Goal: Task Accomplishment & Management: Use online tool/utility

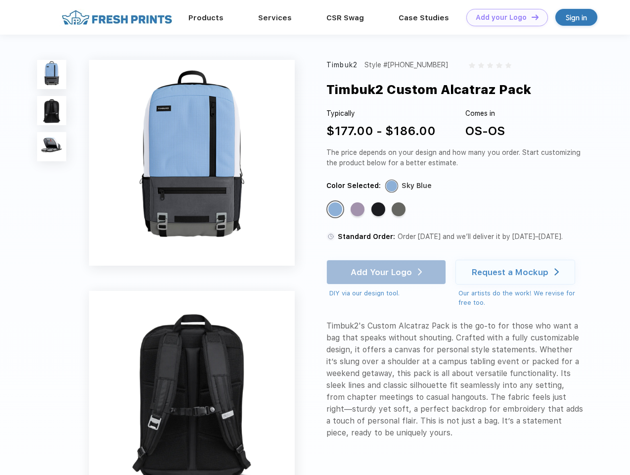
click at [503, 17] on link "Add your Logo Design Tool" at bounding box center [507, 17] width 82 height 17
click at [0, 0] on div "Design Tool" at bounding box center [0, 0] width 0 height 0
click at [531, 17] on link "Add your Logo Design Tool" at bounding box center [507, 17] width 82 height 17
click at [52, 74] on img at bounding box center [51, 74] width 29 height 29
click at [52, 111] on img at bounding box center [51, 110] width 29 height 29
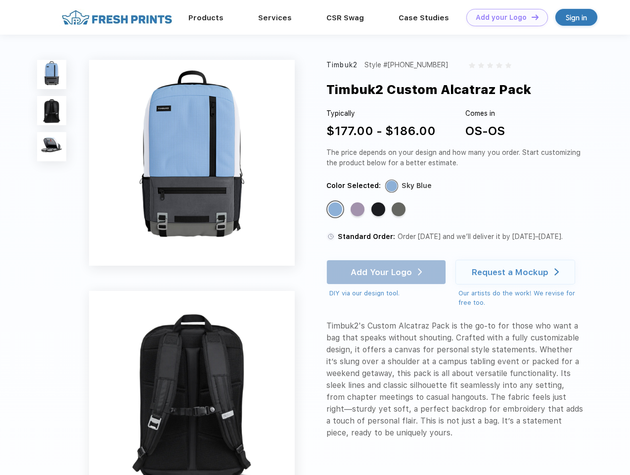
click at [52, 147] on img at bounding box center [51, 146] width 29 height 29
click at [336, 210] on div "Standard Color" at bounding box center [335, 209] width 14 height 14
click at [359, 210] on div "Standard Color" at bounding box center [358, 209] width 14 height 14
click at [379, 210] on div "Standard Color" at bounding box center [378, 209] width 14 height 14
click at [400, 210] on div "Standard Color" at bounding box center [399, 209] width 14 height 14
